Goal: Use online tool/utility: Utilize a website feature to perform a specific function

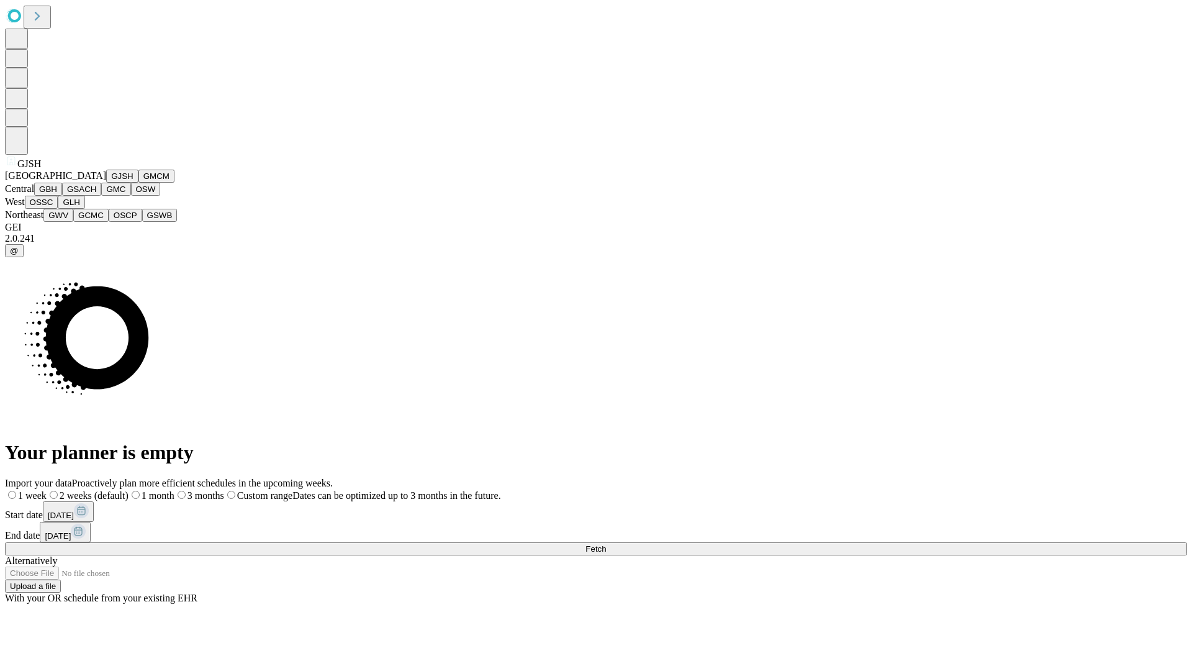
click at [106, 183] on button "GJSH" at bounding box center [122, 176] width 32 height 13
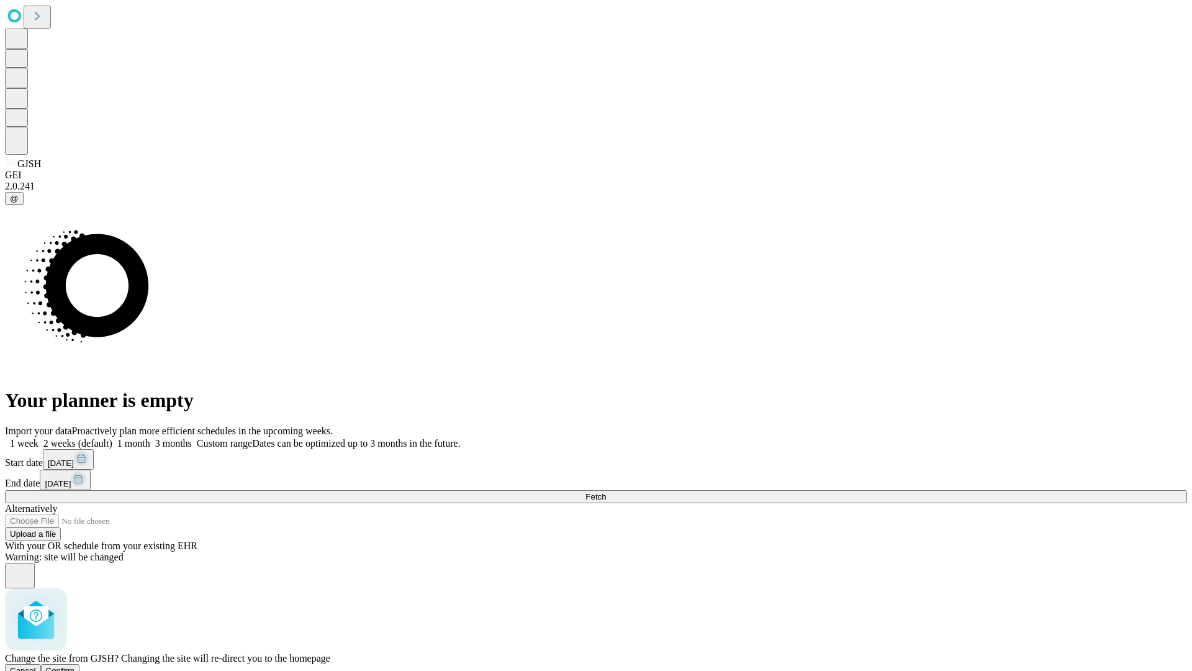
click at [75, 666] on span "Confirm" at bounding box center [60, 670] width 29 height 9
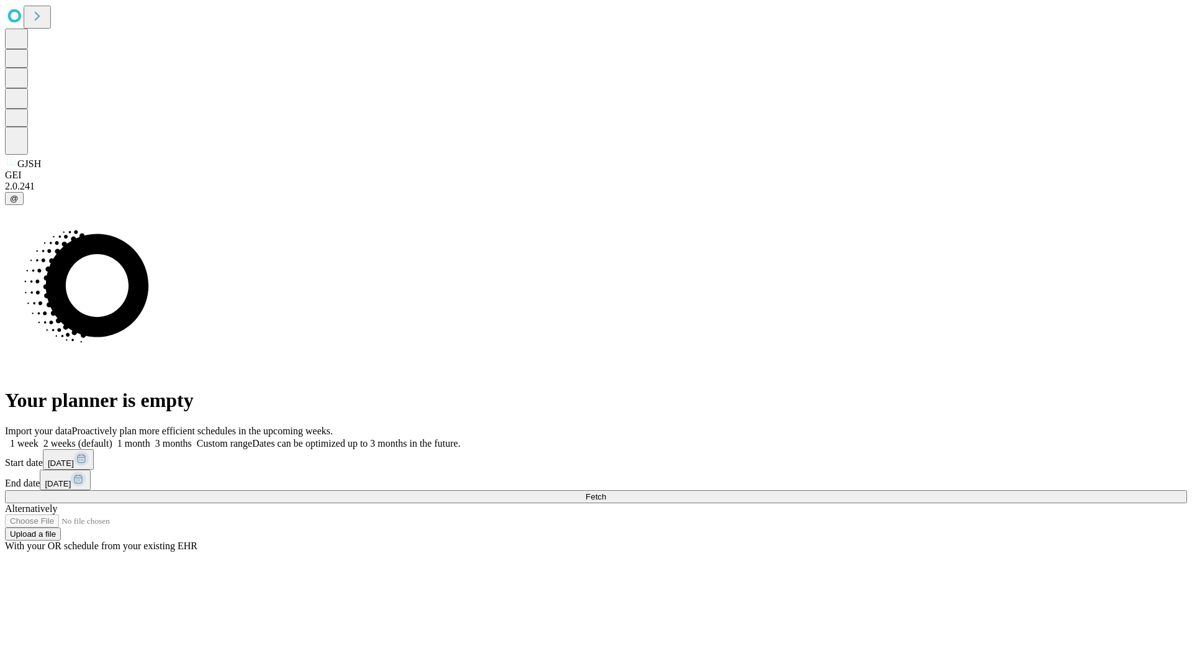
click at [150, 438] on label "1 month" at bounding box center [131, 443] width 38 height 11
click at [606, 492] on span "Fetch" at bounding box center [596, 496] width 20 height 9
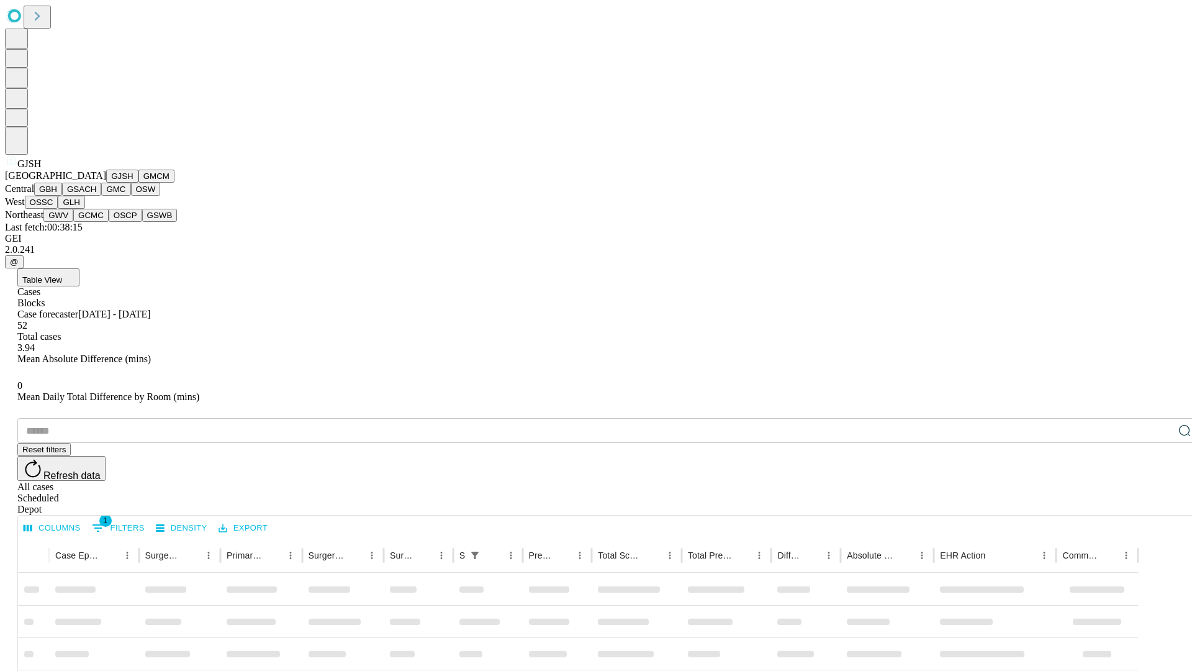
click at [138, 183] on button "GMCM" at bounding box center [156, 176] width 36 height 13
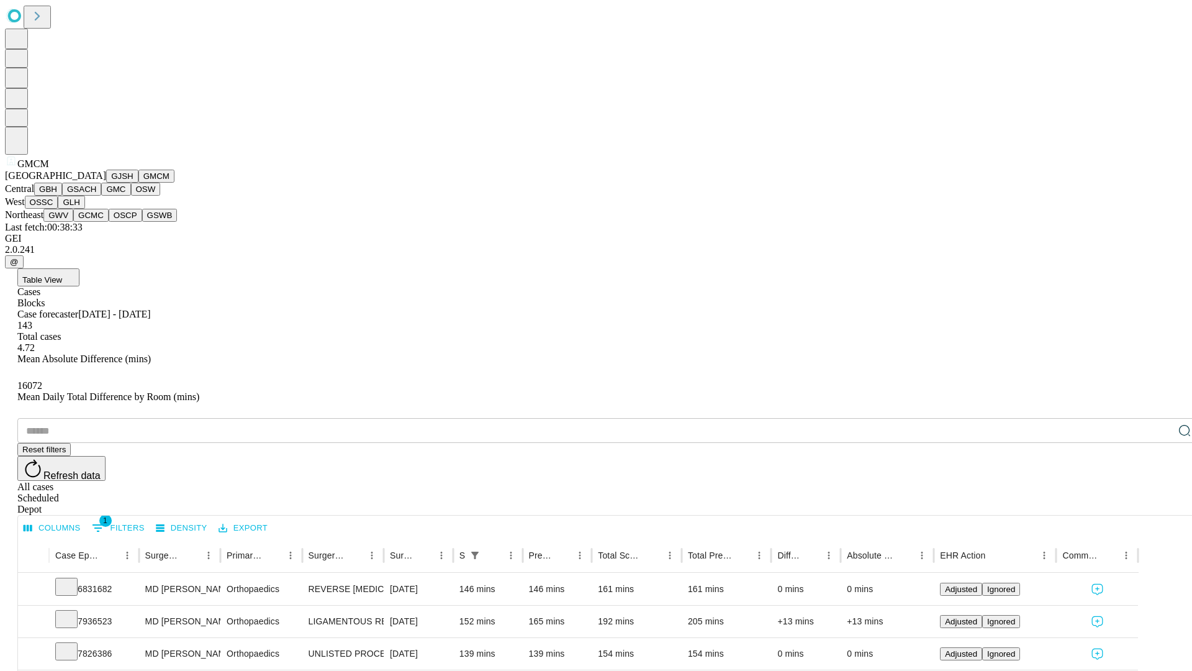
click at [62, 196] on button "GBH" at bounding box center [48, 189] width 28 height 13
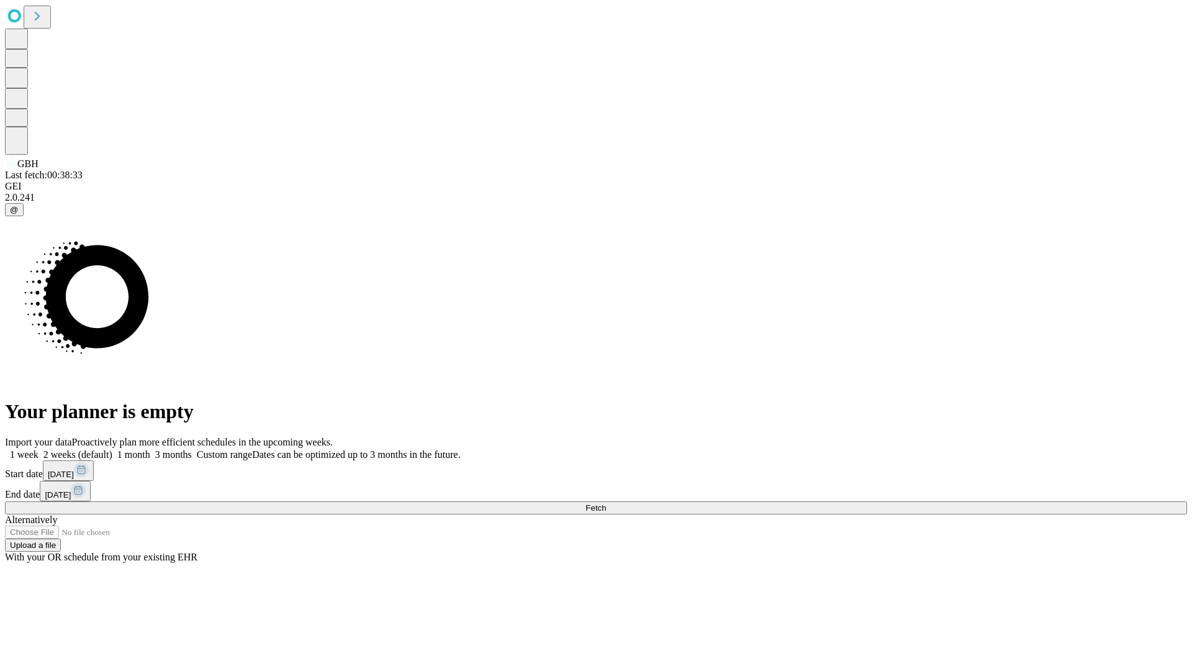
click at [150, 449] on label "1 month" at bounding box center [131, 454] width 38 height 11
click at [606, 503] on span "Fetch" at bounding box center [596, 507] width 20 height 9
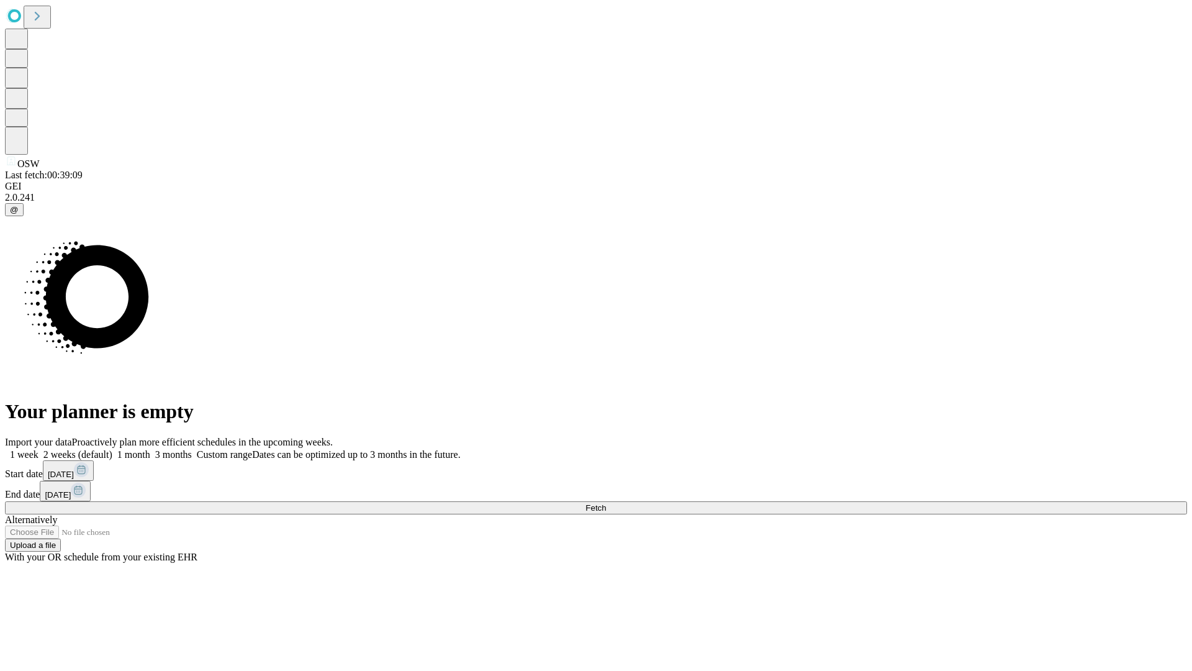
click at [150, 449] on label "1 month" at bounding box center [131, 454] width 38 height 11
click at [606, 503] on span "Fetch" at bounding box center [596, 507] width 20 height 9
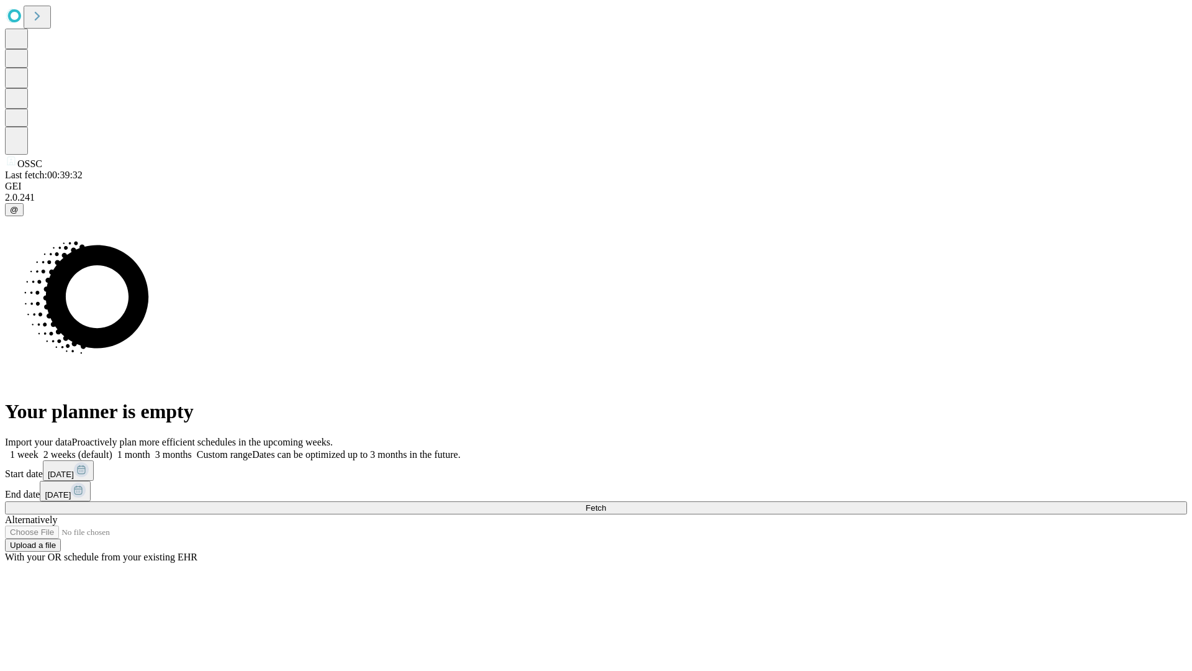
click at [606, 503] on span "Fetch" at bounding box center [596, 507] width 20 height 9
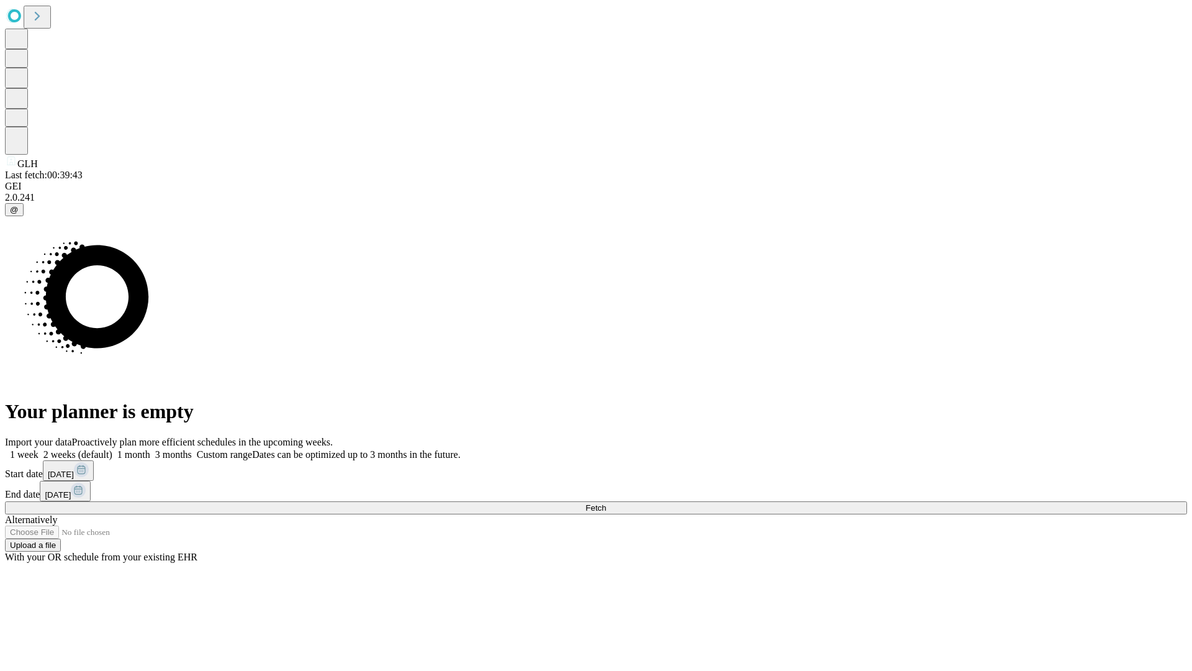
click at [150, 449] on label "1 month" at bounding box center [131, 454] width 38 height 11
click at [606, 503] on span "Fetch" at bounding box center [596, 507] width 20 height 9
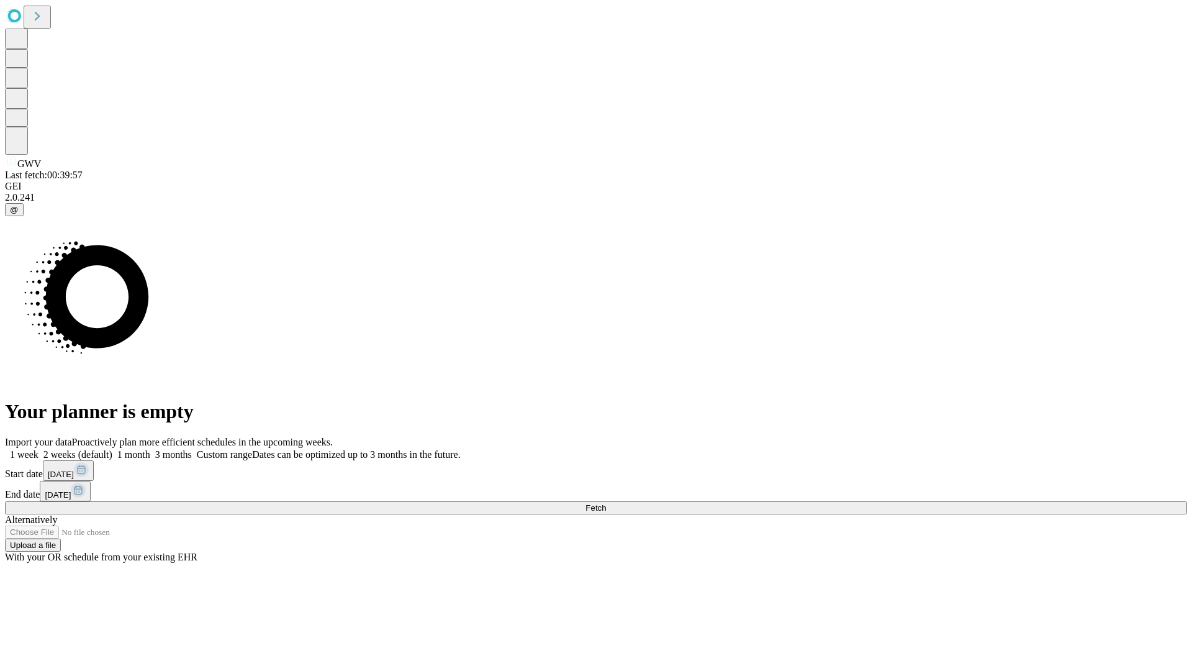
click at [150, 449] on label "1 month" at bounding box center [131, 454] width 38 height 11
click at [606, 503] on span "Fetch" at bounding box center [596, 507] width 20 height 9
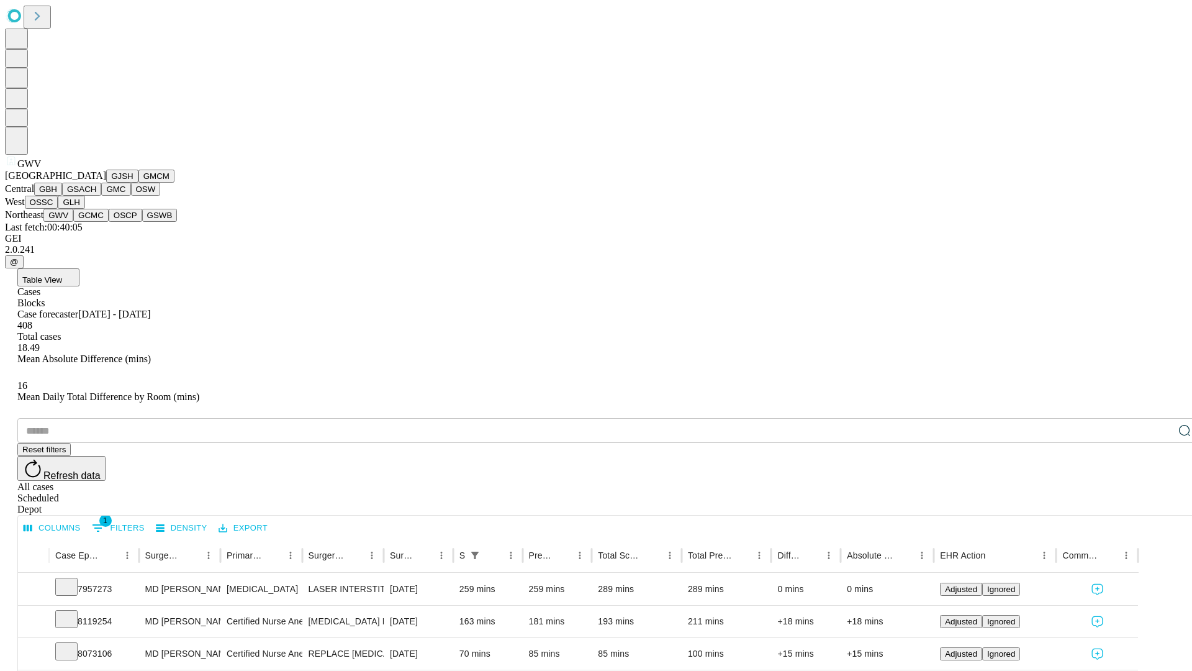
click at [96, 222] on button "GCMC" at bounding box center [90, 215] width 35 height 13
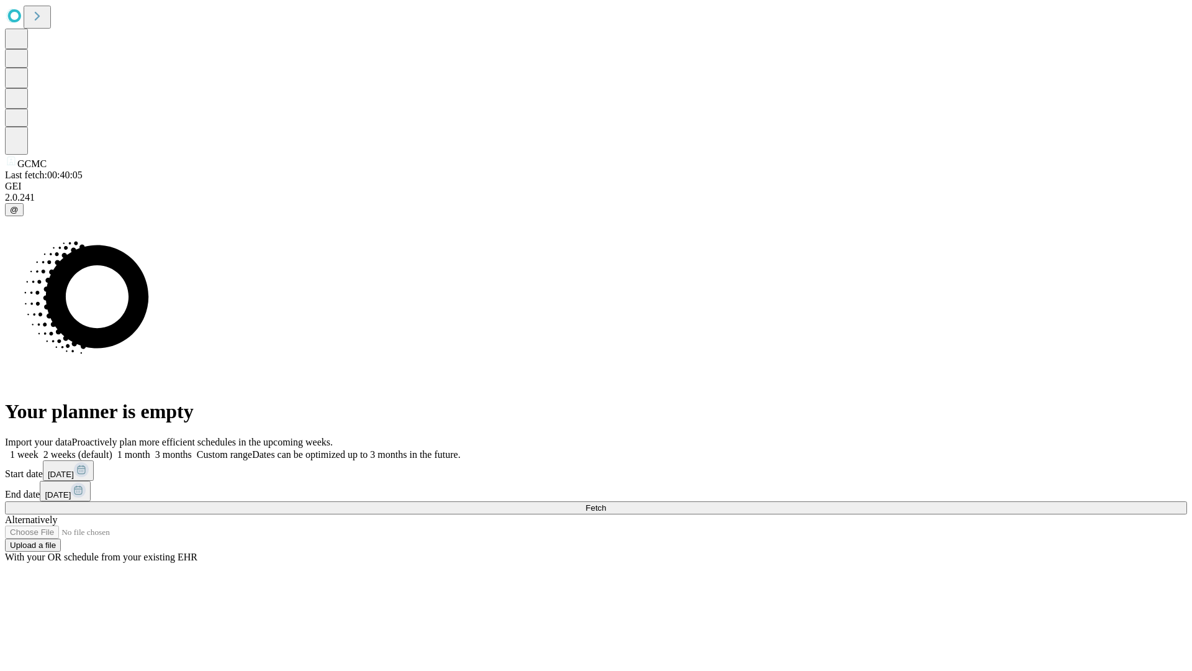
click at [150, 449] on label "1 month" at bounding box center [131, 454] width 38 height 11
click at [606, 503] on span "Fetch" at bounding box center [596, 507] width 20 height 9
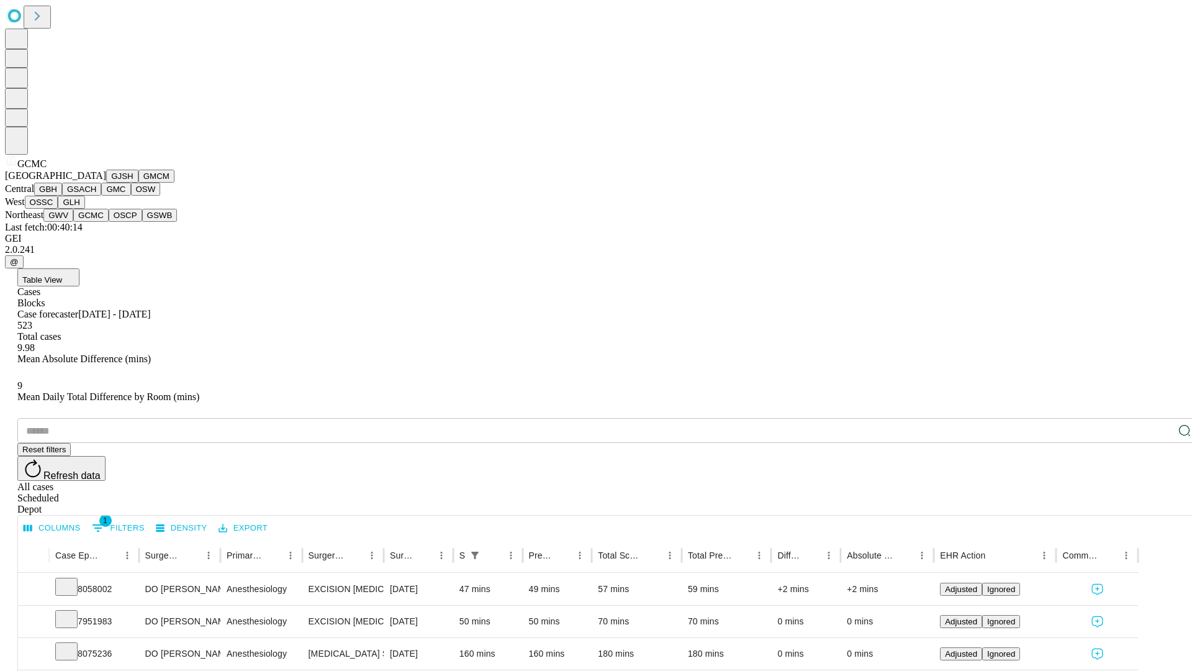
click at [109, 222] on button "OSCP" at bounding box center [126, 215] width 34 height 13
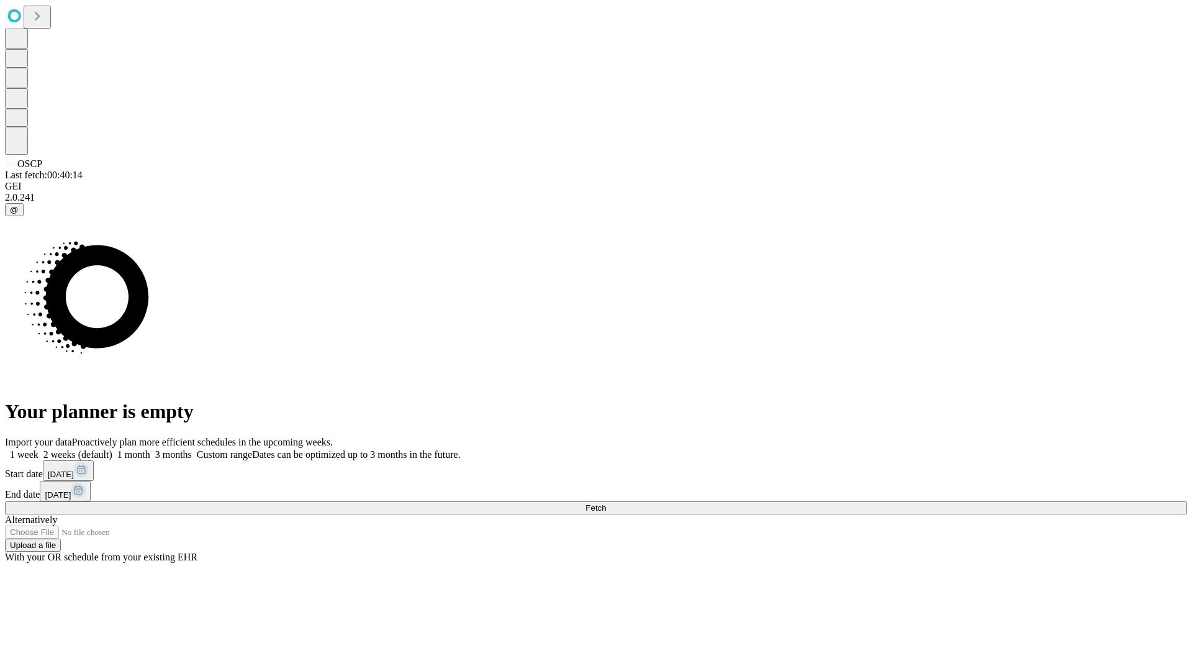
click at [150, 449] on label "1 month" at bounding box center [131, 454] width 38 height 11
click at [606, 503] on span "Fetch" at bounding box center [596, 507] width 20 height 9
